Goal: Task Accomplishment & Management: Manage account settings

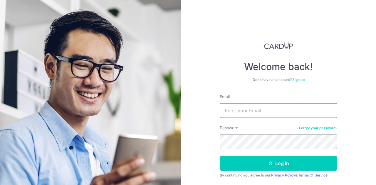
click at [244, 111] on input "Email" at bounding box center [278, 110] width 117 height 15
type input "[PERSON_NAME][EMAIL_ADDRESS][DOMAIN_NAME]"
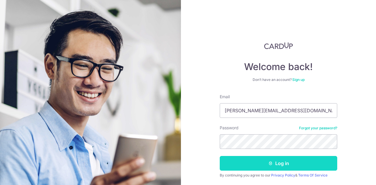
click at [253, 160] on button "Log in" at bounding box center [278, 163] width 117 height 15
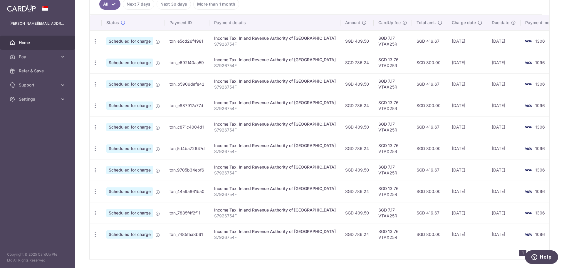
scroll to position [187, 0]
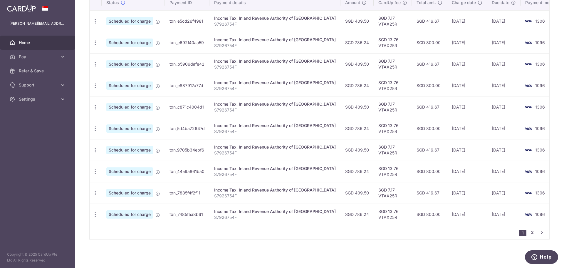
click at [376, 185] on link "2" at bounding box center [532, 232] width 7 height 7
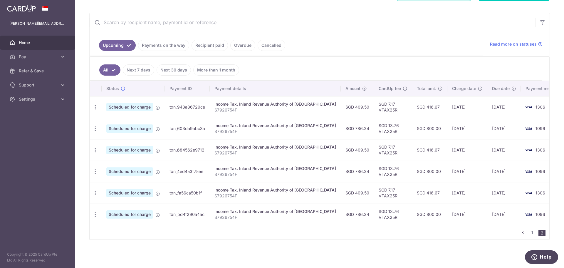
scroll to position [0, 0]
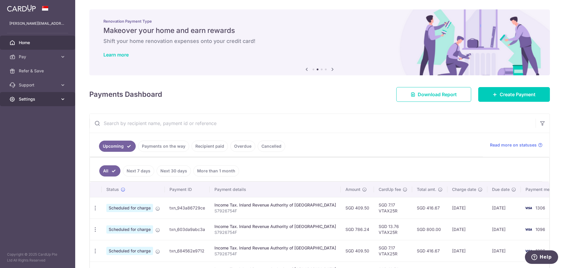
click at [48, 103] on link "Settings" at bounding box center [37, 99] width 75 height 14
click at [35, 125] on span "Logout" at bounding box center [38, 127] width 39 height 6
